Goal: Task Accomplishment & Management: Manage account settings

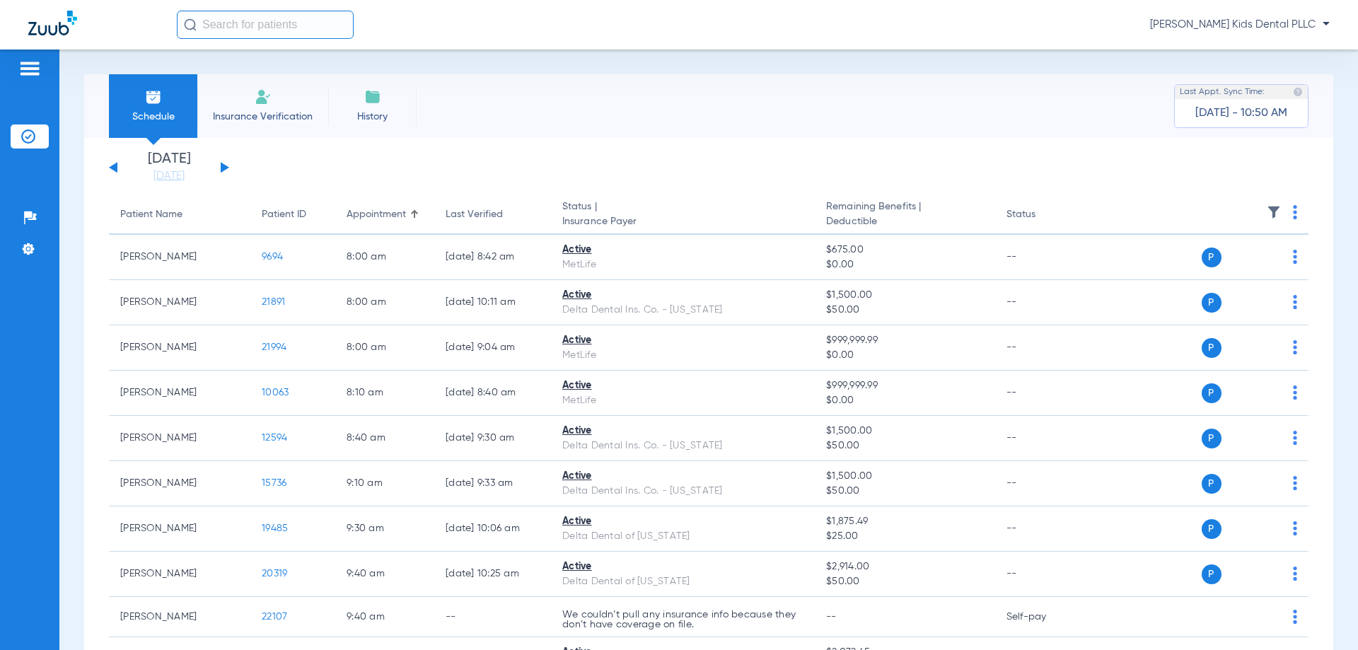
click at [220, 168] on div "[DATE] [DATE] [DATE] [DATE] [DATE] [DATE] [DATE] [DATE] [DATE] [DATE] [DATE] [D…" at bounding box center [169, 167] width 120 height 31
click at [221, 165] on button at bounding box center [225, 167] width 8 height 11
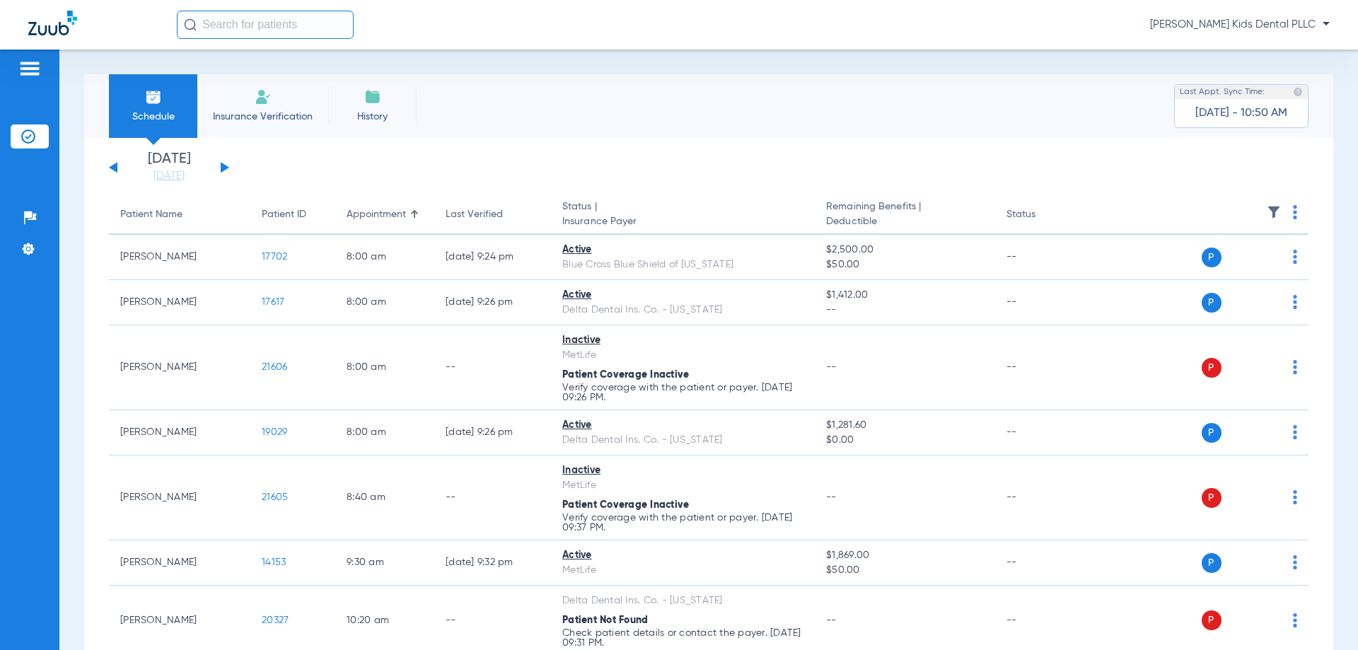
click at [221, 165] on button at bounding box center [225, 167] width 8 height 11
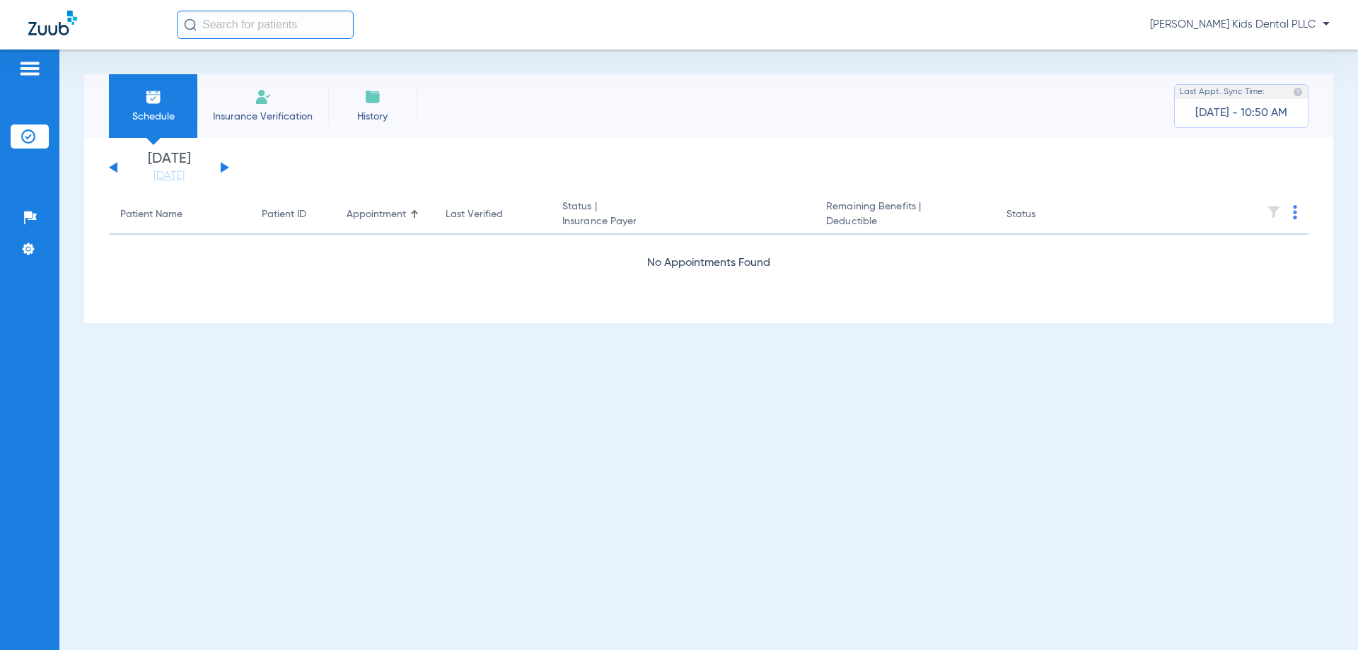
click at [221, 165] on button at bounding box center [225, 167] width 8 height 11
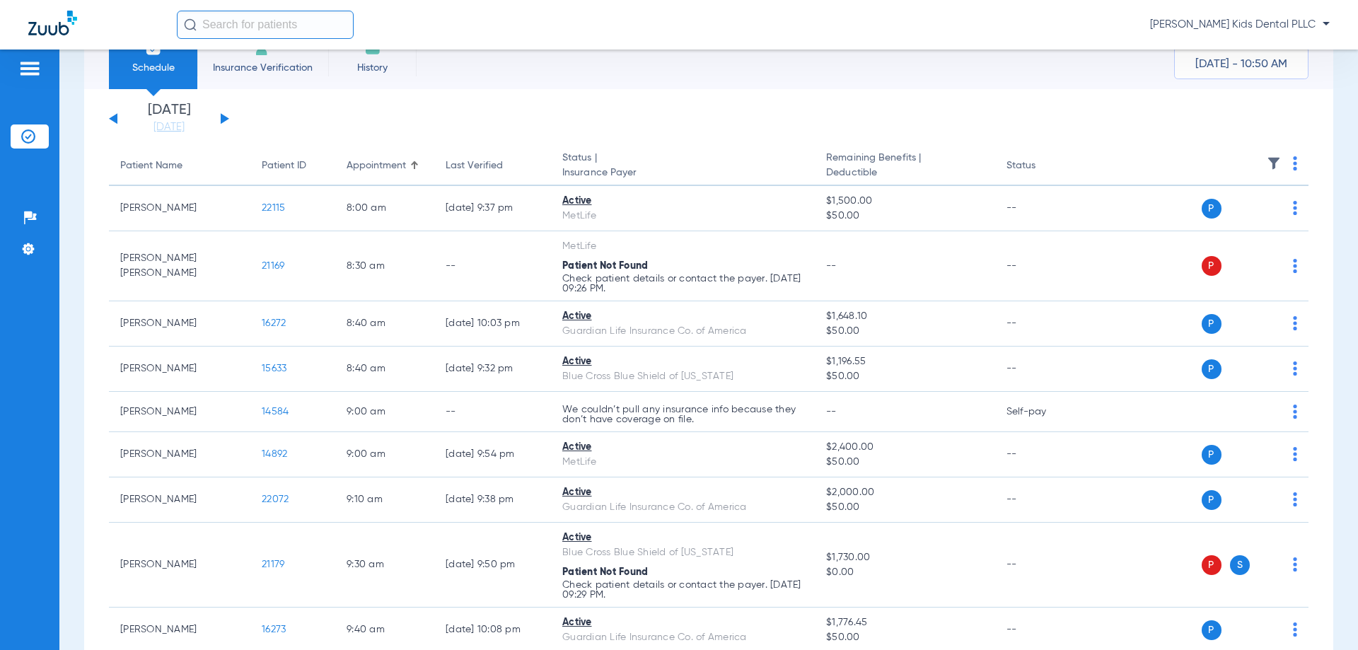
scroll to position [30, 0]
